Goal: Task Accomplishment & Management: Complete application form

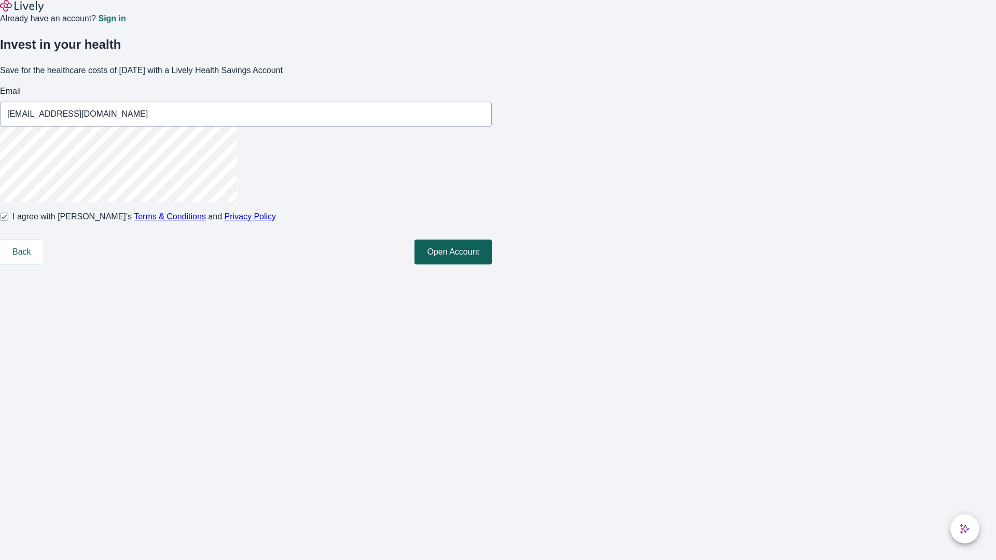
click at [492, 265] on button "Open Account" at bounding box center [453, 252] width 77 height 25
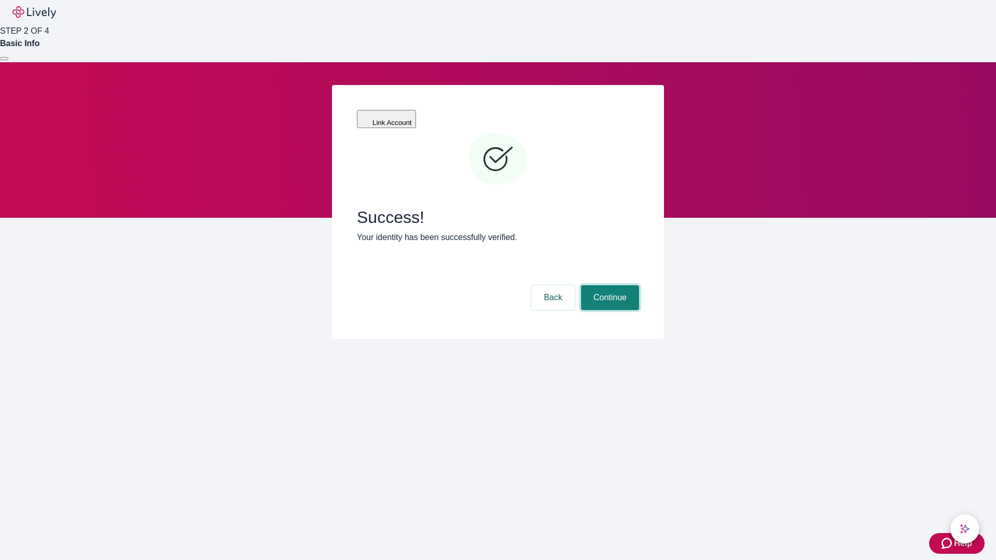
click at [609, 285] on button "Continue" at bounding box center [610, 297] width 58 height 25
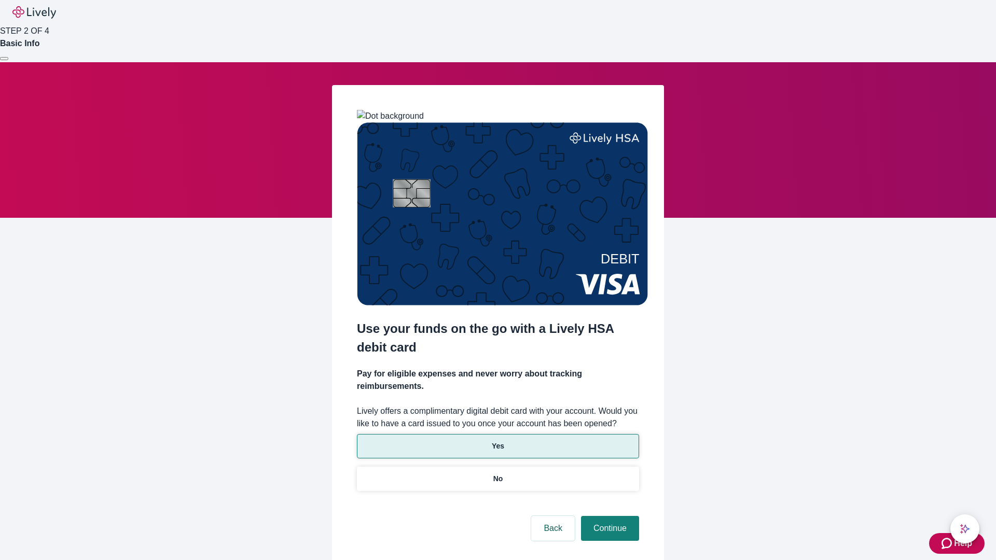
click at [498, 441] on p "Yes" at bounding box center [498, 446] width 12 height 11
click at [609, 516] on button "Continue" at bounding box center [610, 528] width 58 height 25
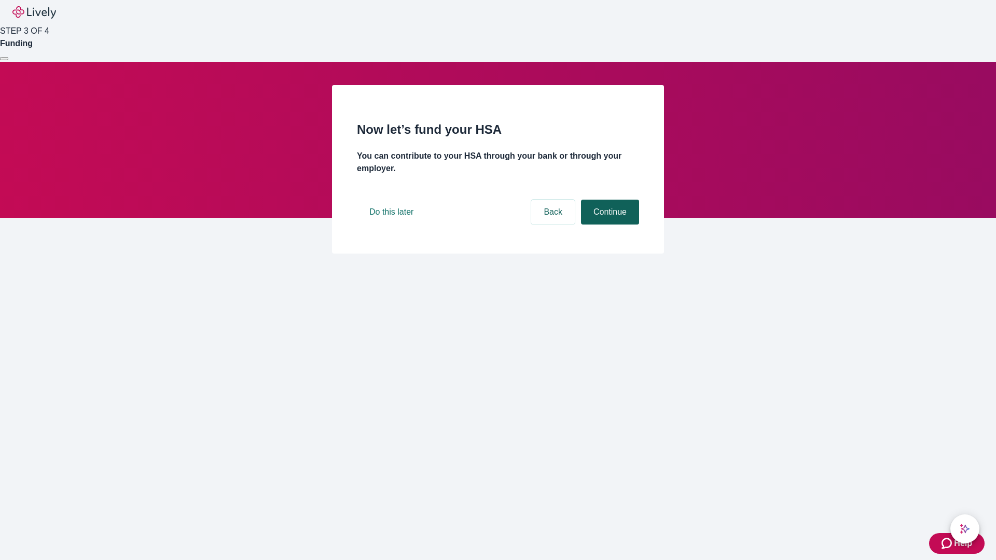
click at [609, 225] on button "Continue" at bounding box center [610, 212] width 58 height 25
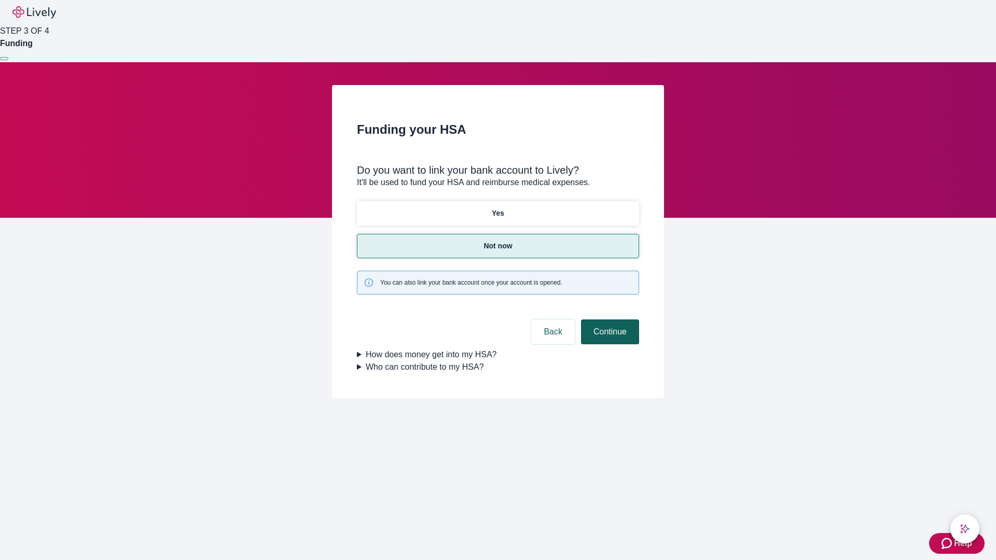
click at [609, 320] on button "Continue" at bounding box center [610, 332] width 58 height 25
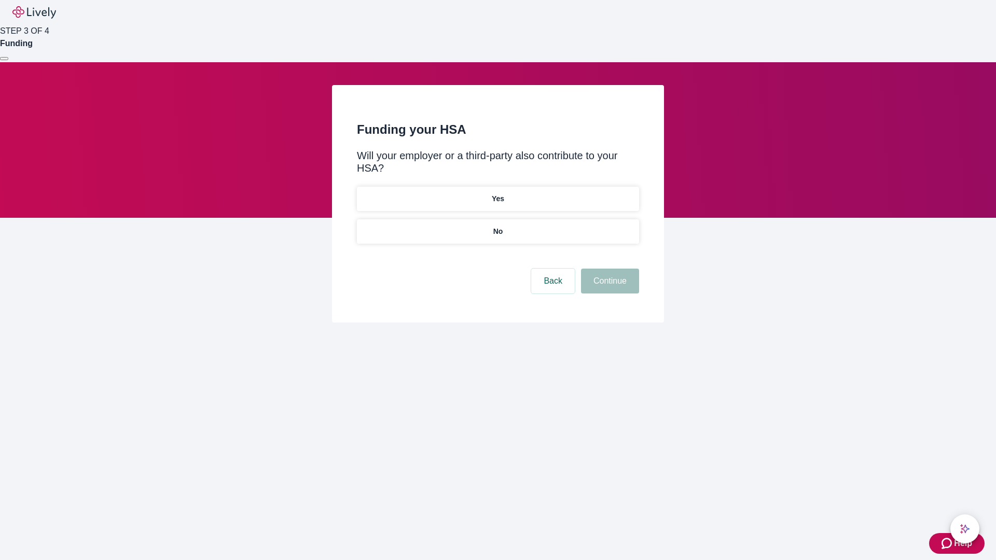
click at [498, 226] on p "No" at bounding box center [499, 231] width 10 height 11
click at [609, 269] on button "Continue" at bounding box center [610, 281] width 58 height 25
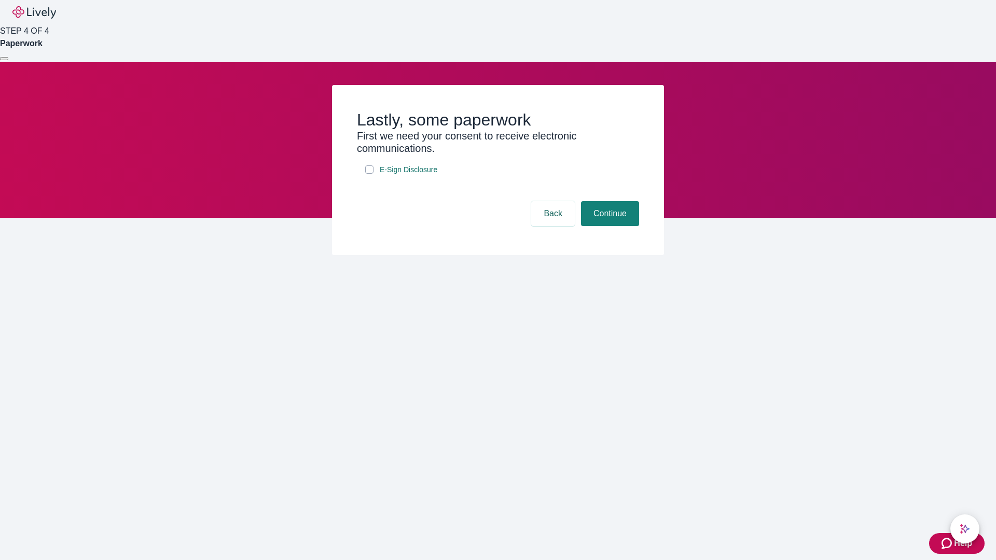
click at [369, 174] on input "E-Sign Disclosure" at bounding box center [369, 170] width 8 height 8
checkbox input "true"
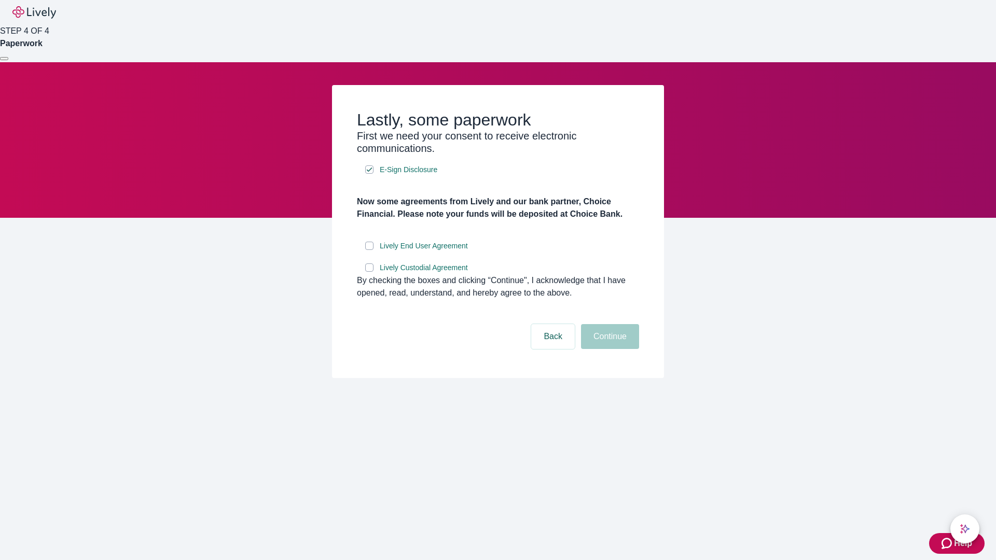
click at [369, 250] on input "Lively End User Agreement" at bounding box center [369, 246] width 8 height 8
checkbox input "true"
click at [369, 272] on input "Lively Custodial Agreement" at bounding box center [369, 268] width 8 height 8
checkbox input "true"
click at [609, 349] on button "Continue" at bounding box center [610, 336] width 58 height 25
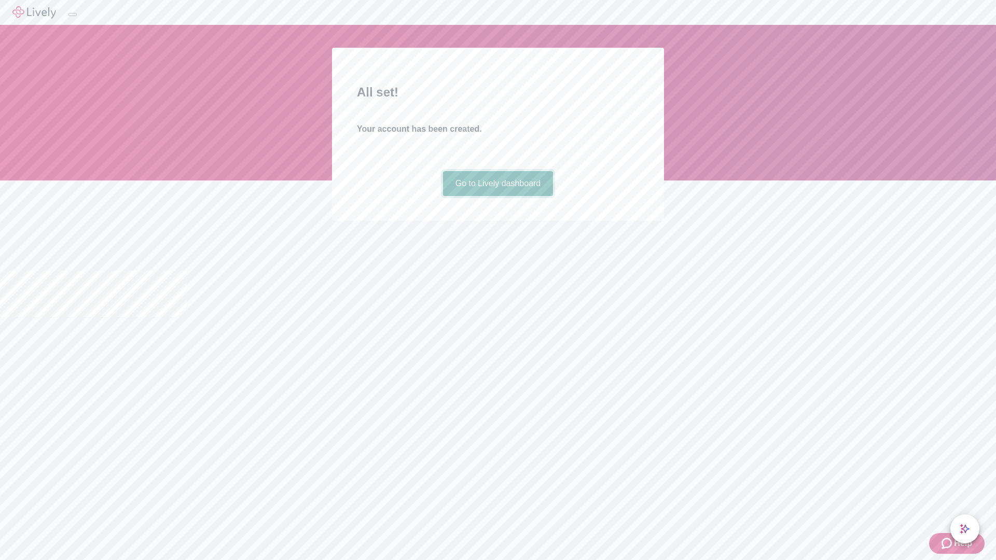
click at [498, 196] on link "Go to Lively dashboard" at bounding box center [498, 183] width 111 height 25
